Goal: Information Seeking & Learning: Find specific fact

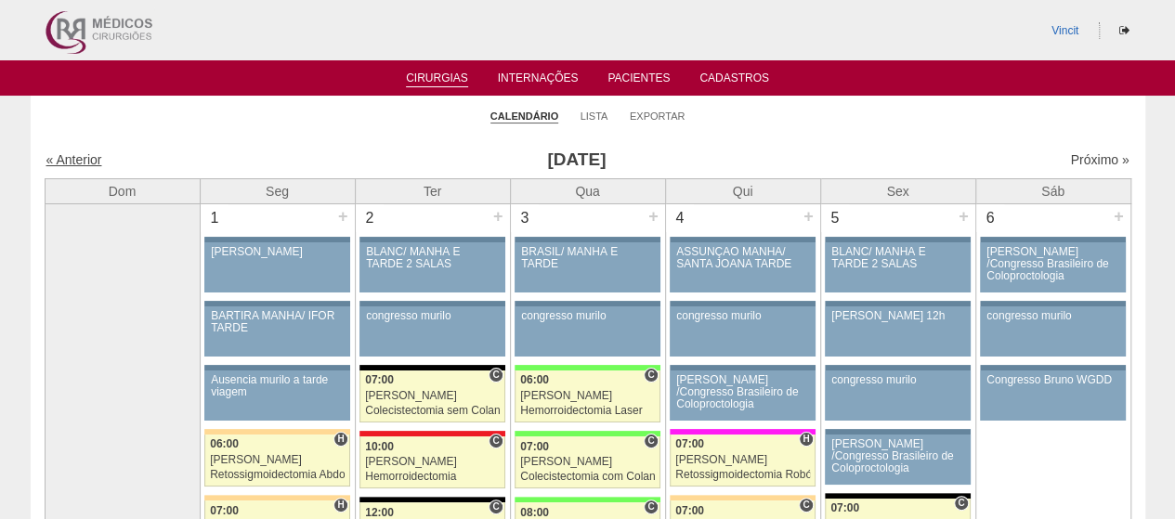
click at [82, 157] on link "« Anterior" at bounding box center [74, 159] width 56 height 15
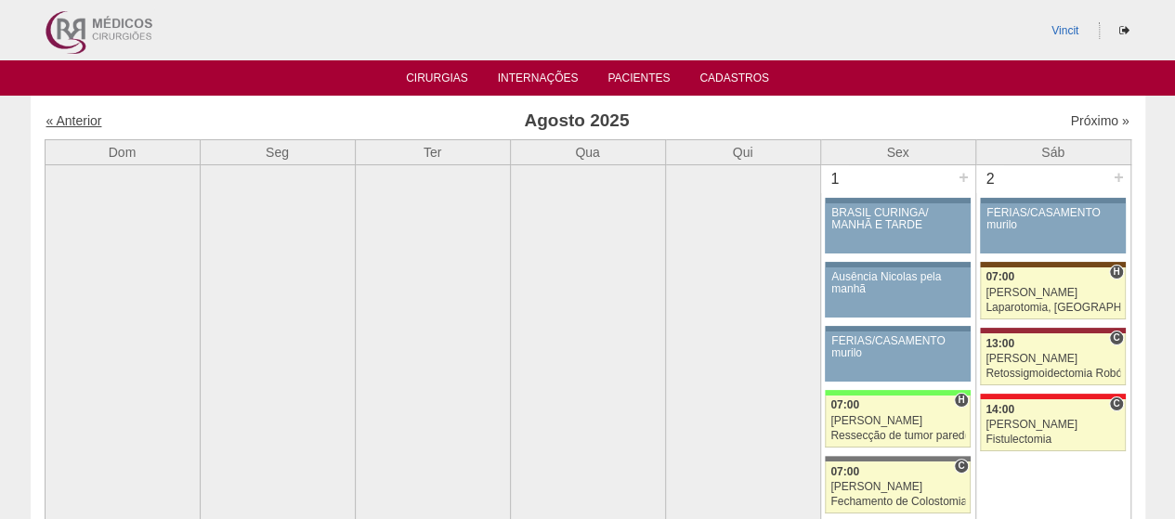
click at [84, 122] on link "« Anterior" at bounding box center [74, 120] width 56 height 15
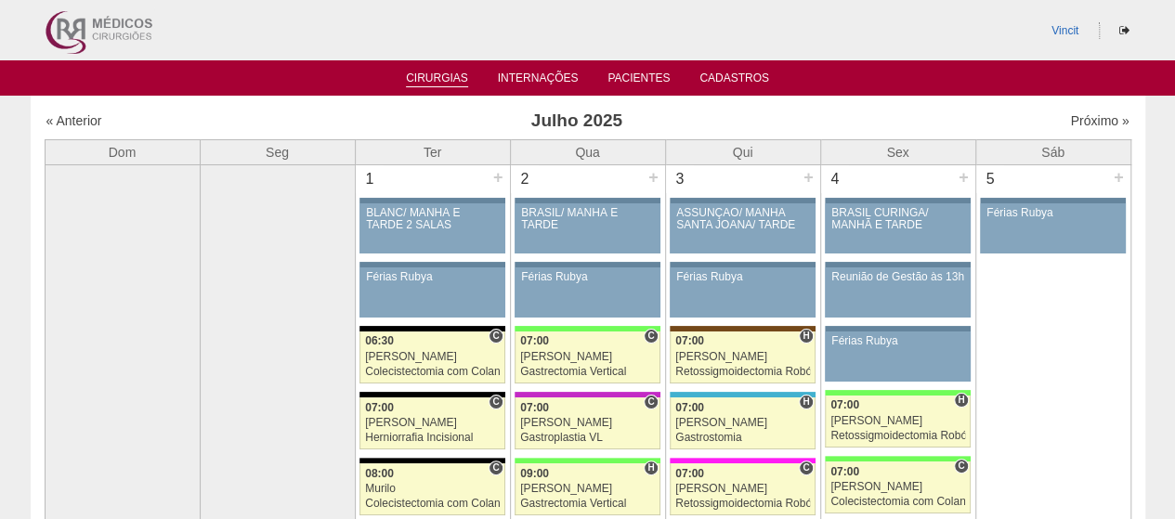
click at [435, 78] on link "Cirurgias" at bounding box center [437, 79] width 62 height 16
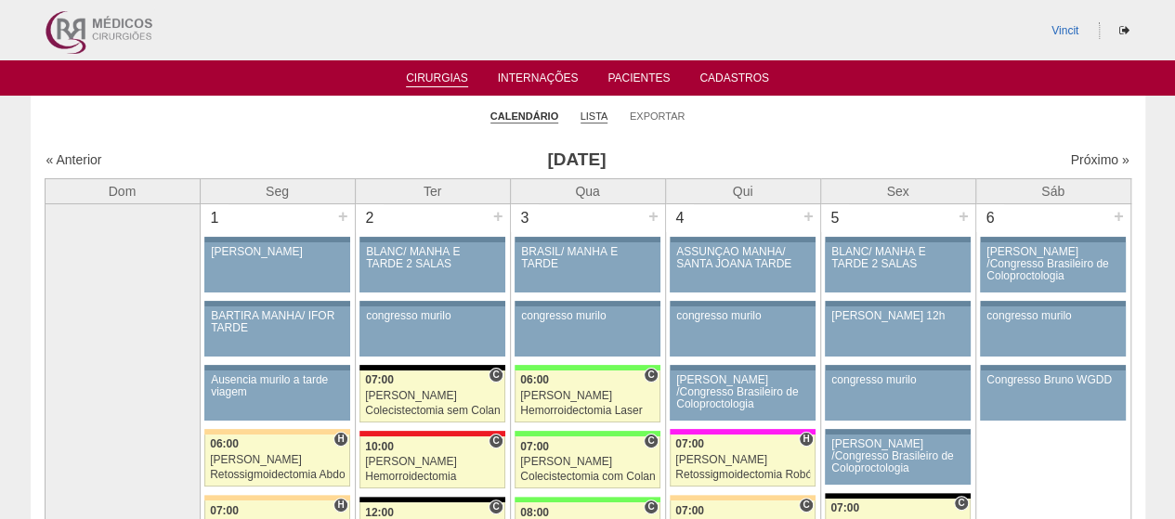
click at [591, 116] on link "Lista" at bounding box center [594, 117] width 28 height 14
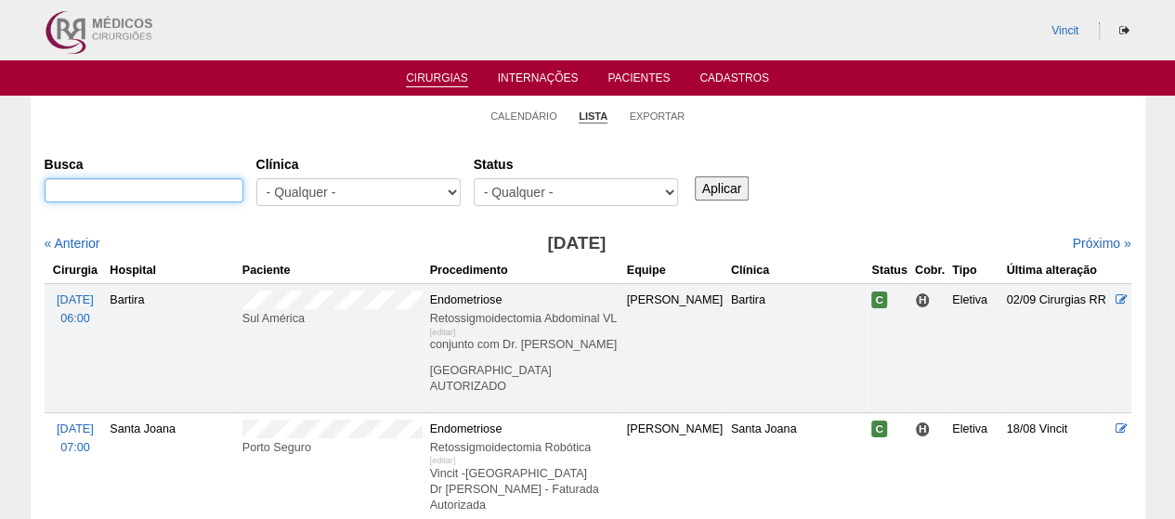
click at [198, 183] on input "Busca" at bounding box center [144, 190] width 199 height 24
type input "[PERSON_NAME]"
click at [695, 176] on input "Aplicar" at bounding box center [722, 188] width 55 height 24
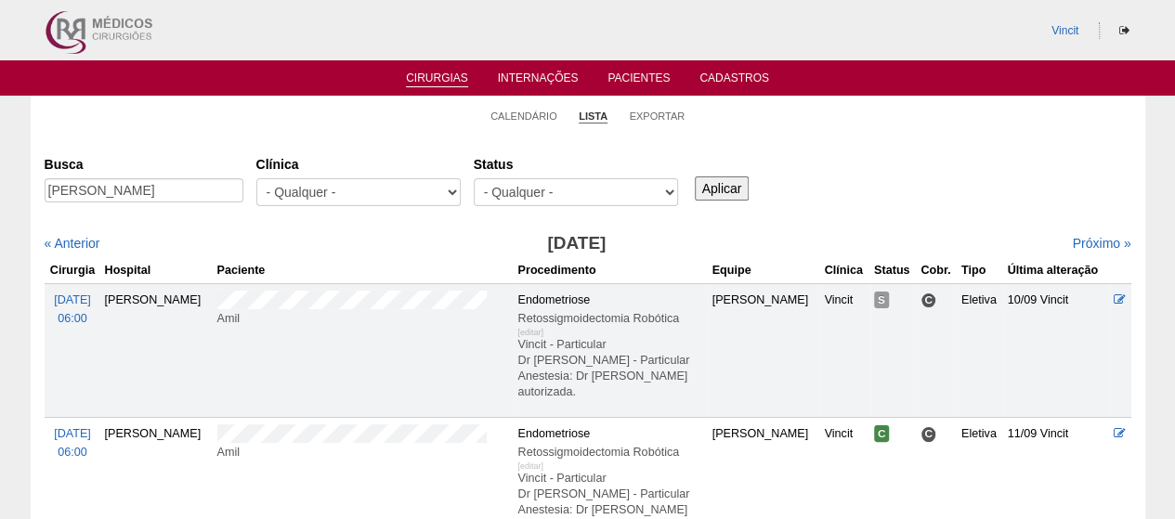
click at [709, 187] on input "Aplicar" at bounding box center [722, 188] width 55 height 24
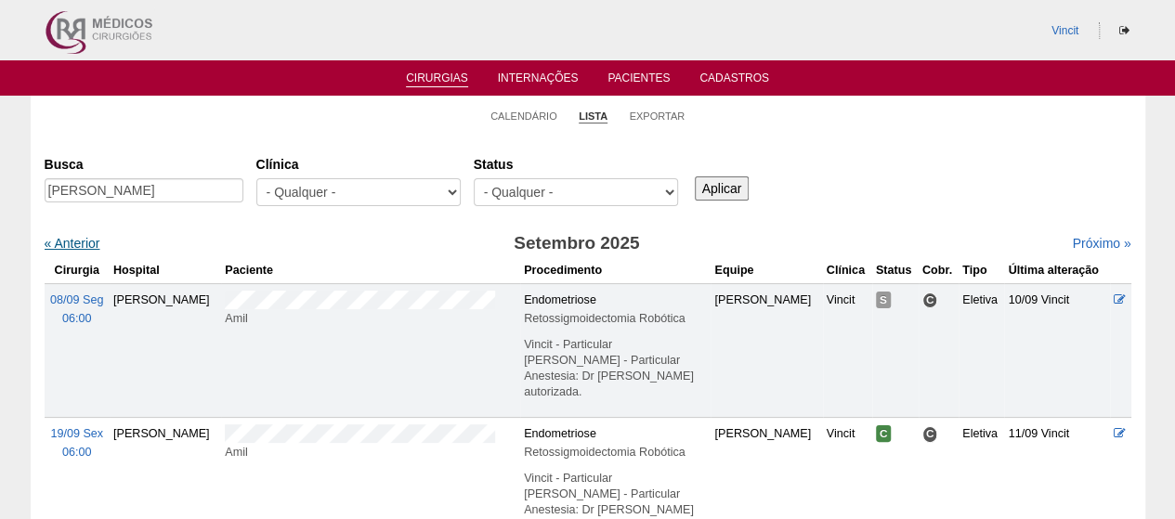
click at [84, 242] on link "« Anterior" at bounding box center [73, 243] width 56 height 15
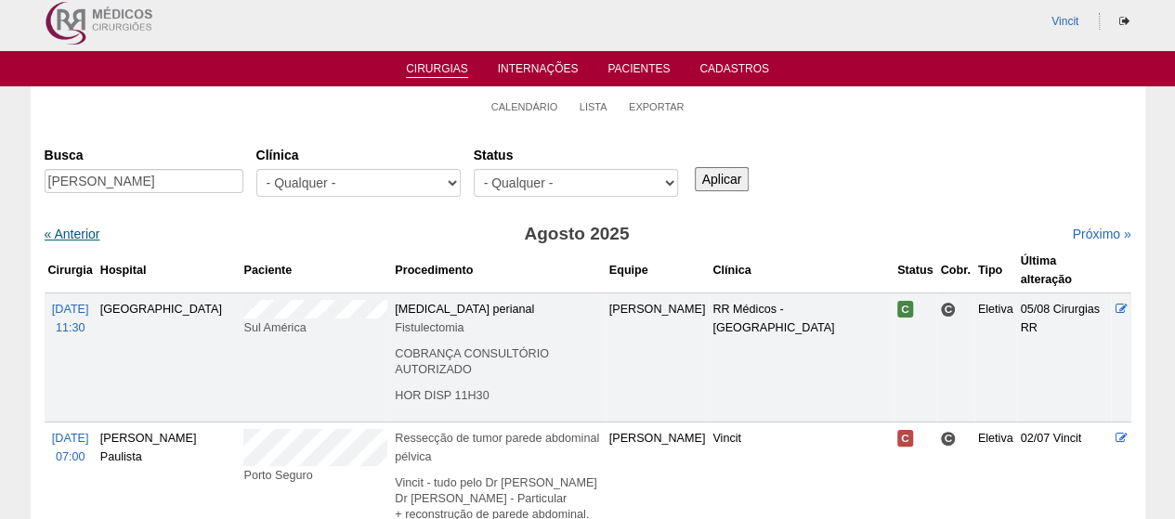
click at [81, 231] on link "« Anterior" at bounding box center [73, 234] width 56 height 15
